Goal: Information Seeking & Learning: Learn about a topic

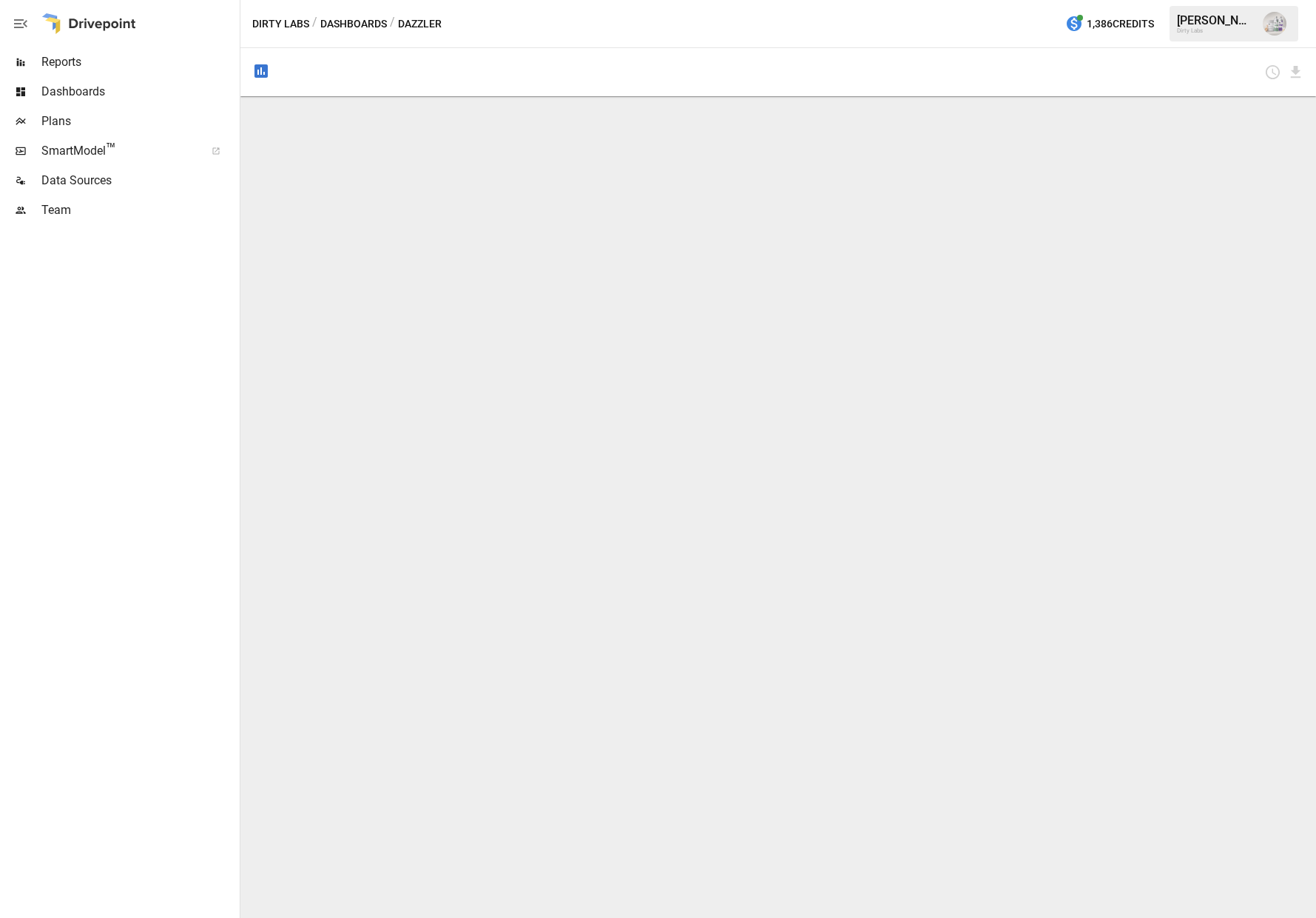
click at [36, 56] on div at bounding box center [21, 61] width 41 height 12
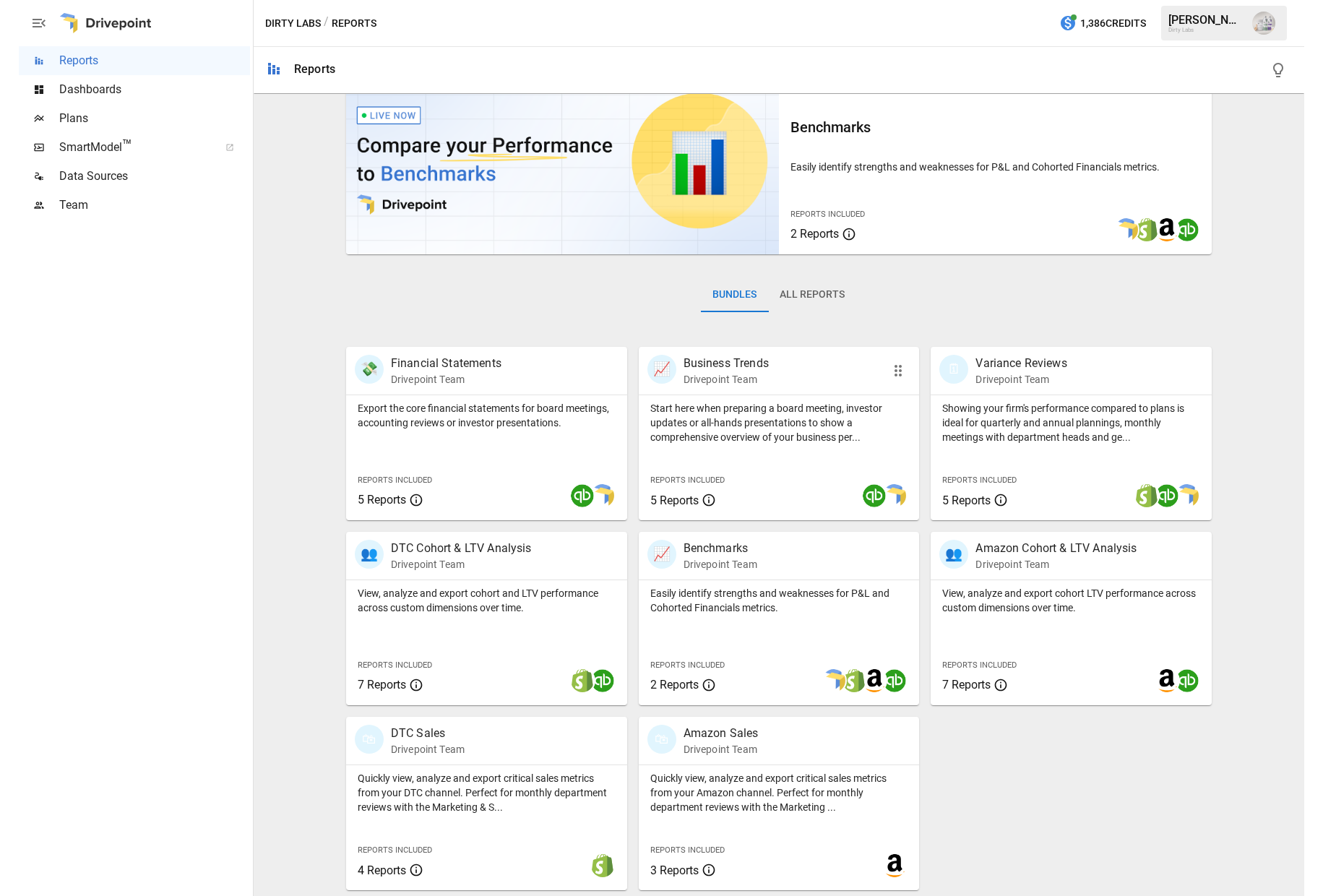
scroll to position [39, 0]
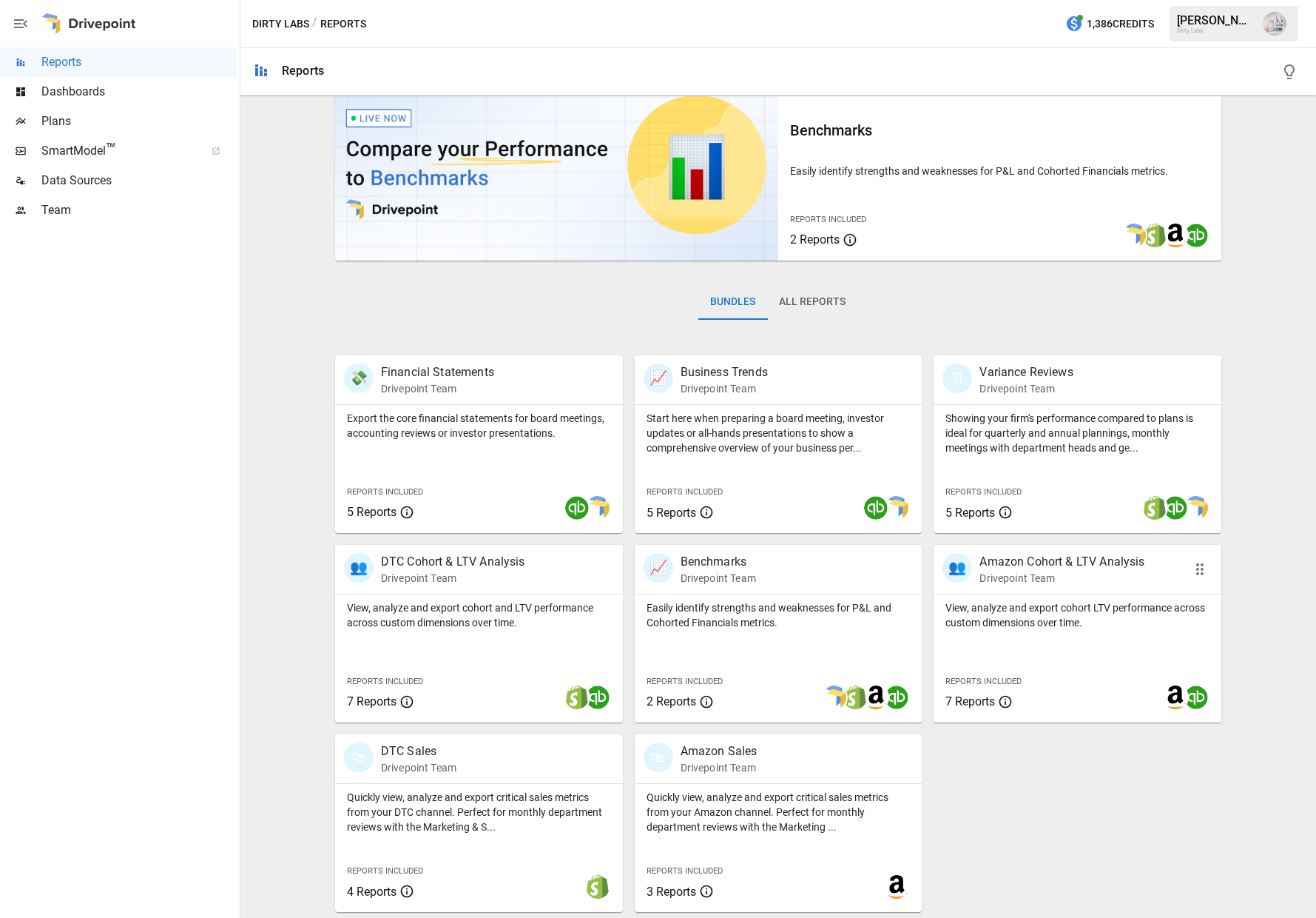
click at [1024, 564] on p "Amazon Cohort & LTV Analysis" at bounding box center [1062, 562] width 165 height 18
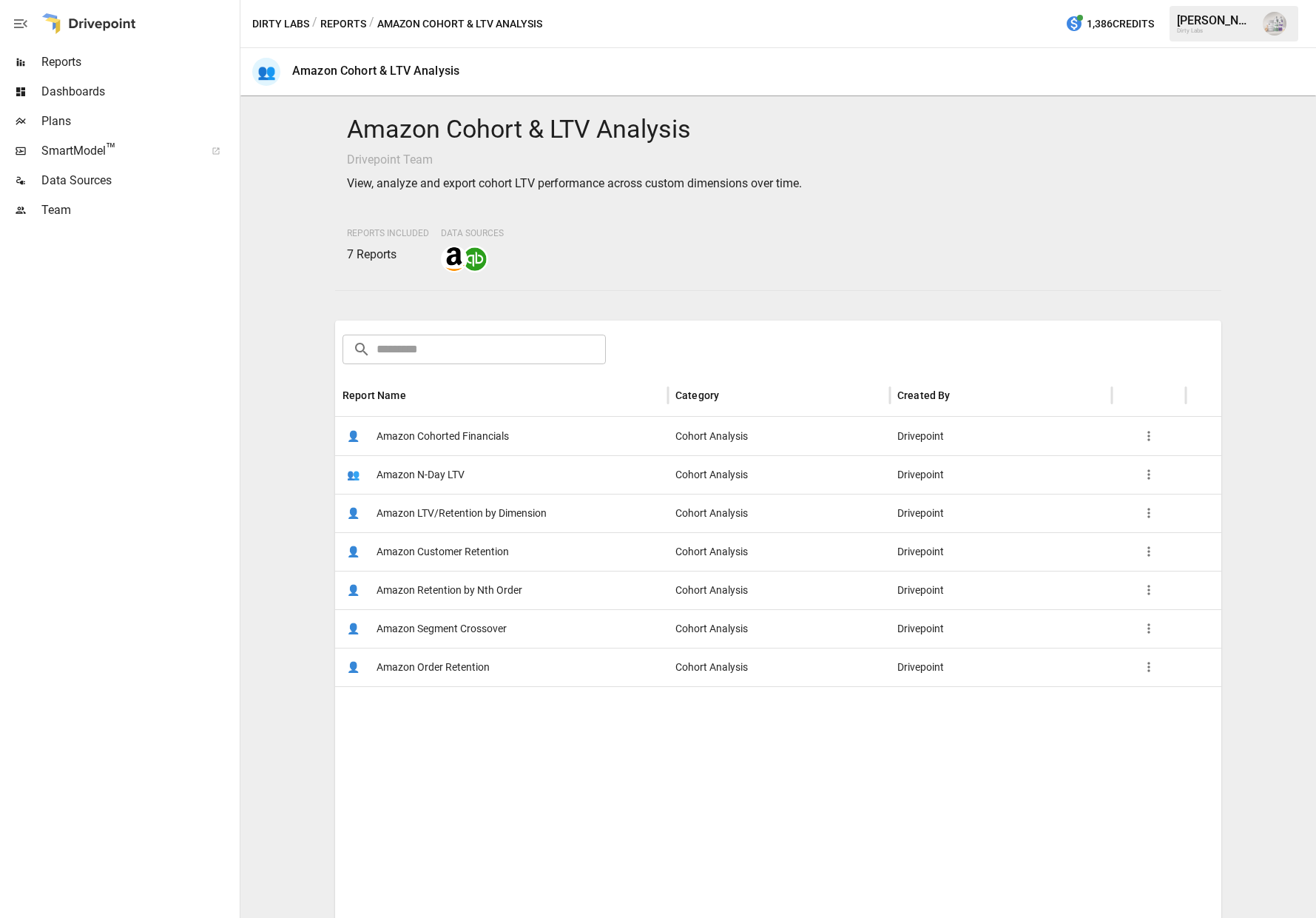
click at [436, 437] on span "Amazon Cohorted Financials" at bounding box center [443, 436] width 132 height 38
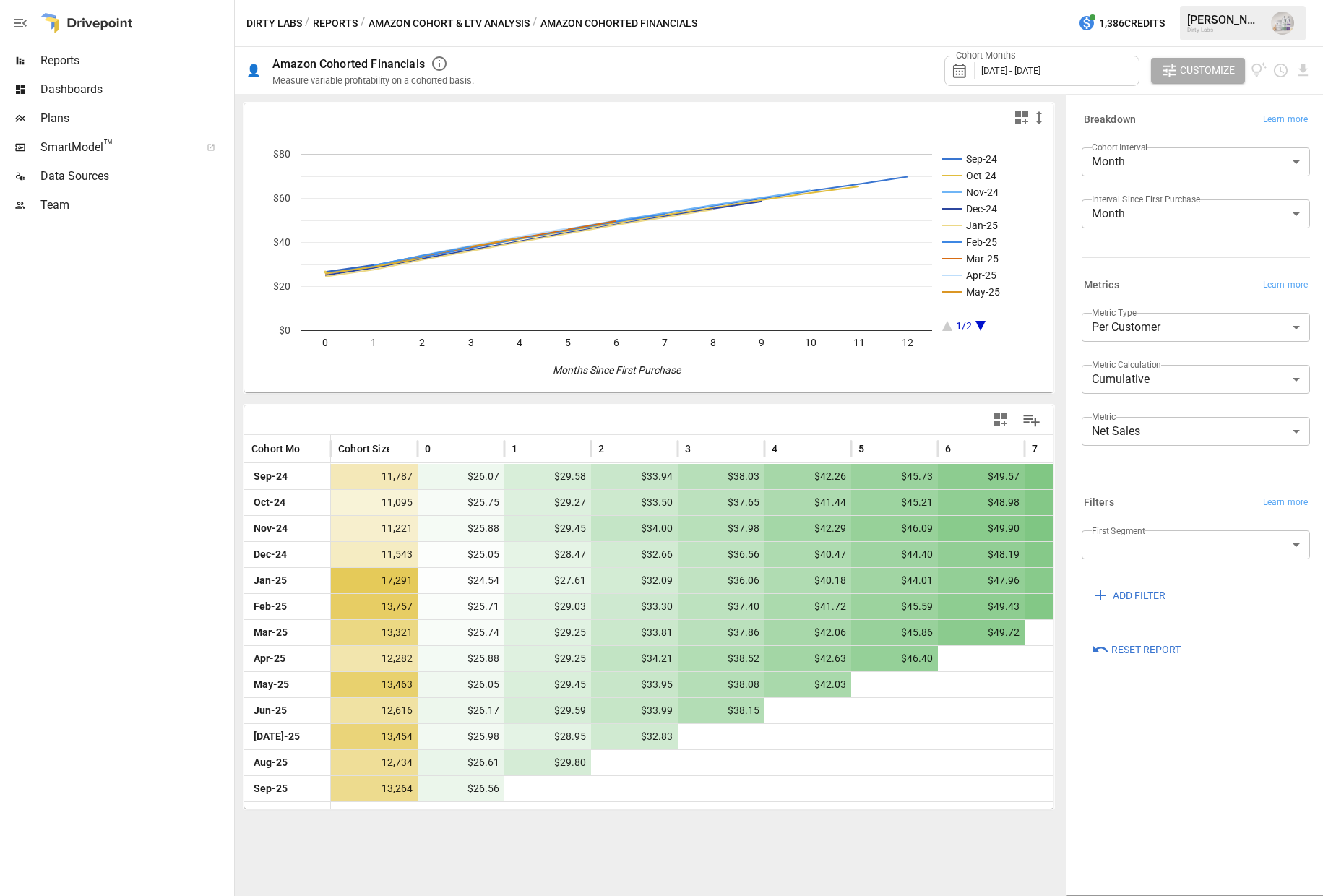
click at [1241, 0] on body "Reports Dashboards Plans SmartModel ™ Data Sources Team Dirty Labs / Reports / …" at bounding box center [662, 0] width 1323 height 0
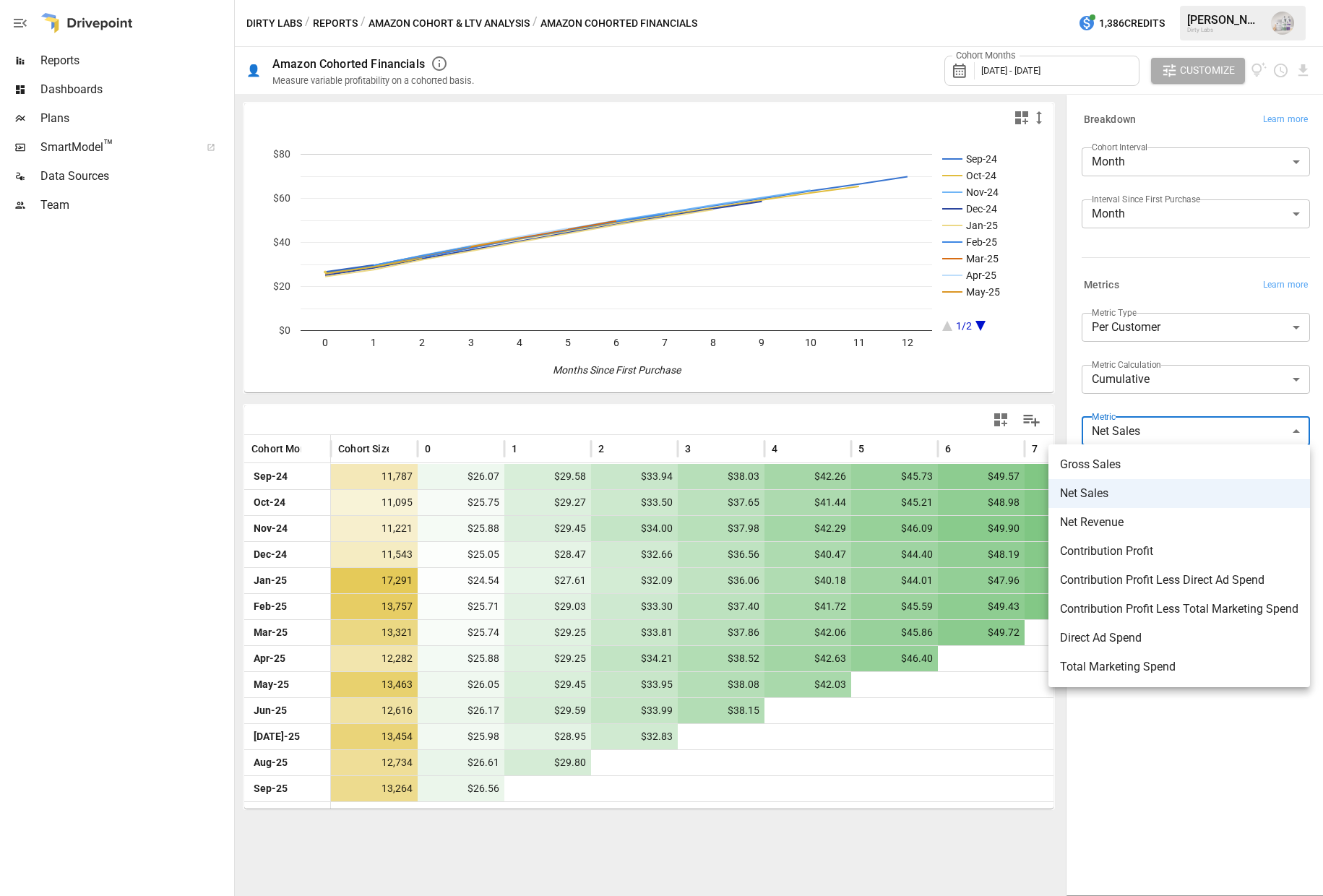
click at [1188, 745] on div at bounding box center [662, 448] width 1323 height 896
